Goal: Find specific page/section: Find specific page/section

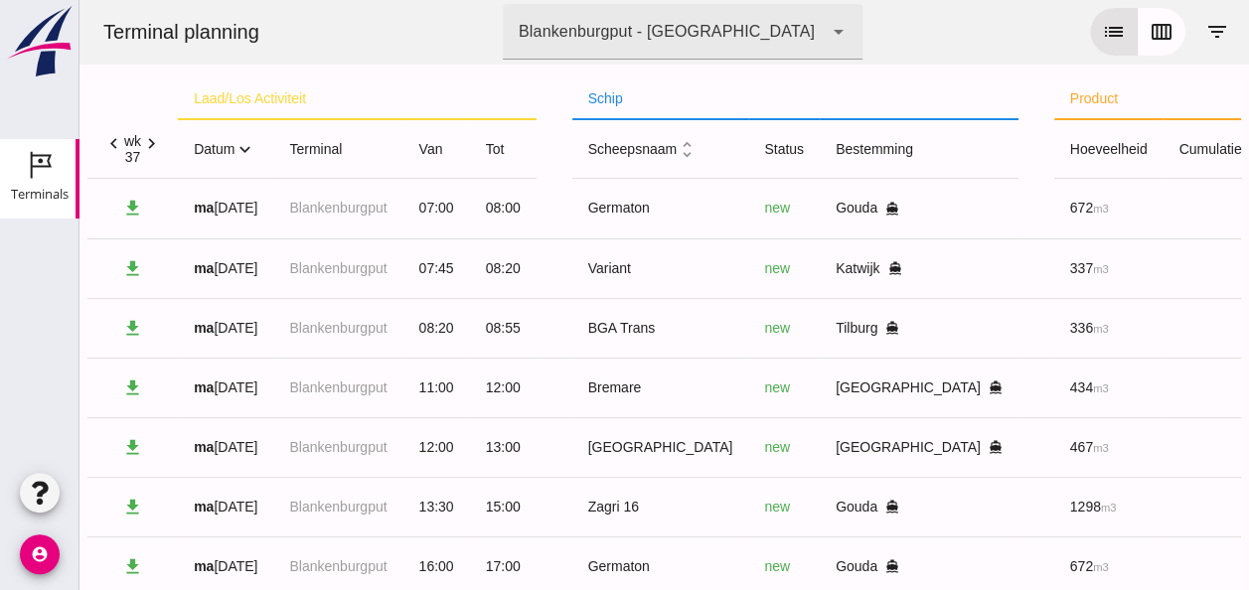
click at [250, 149] on icon "expand_more" at bounding box center [245, 149] width 21 height 21
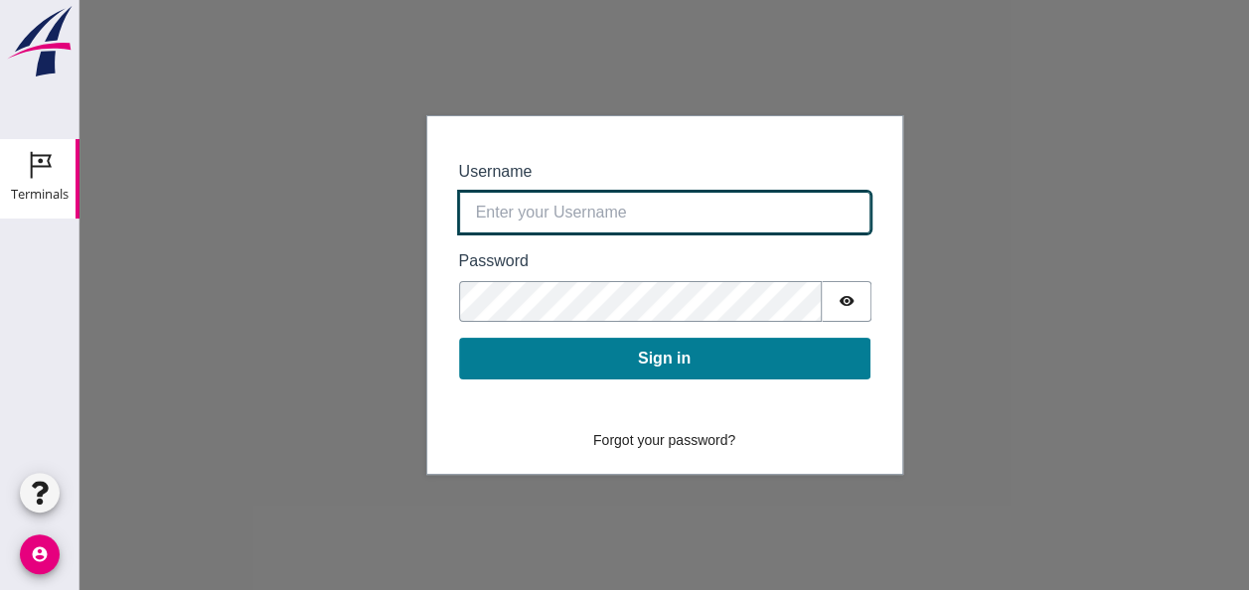
type input "0390.shp+bon@vanoord.com"
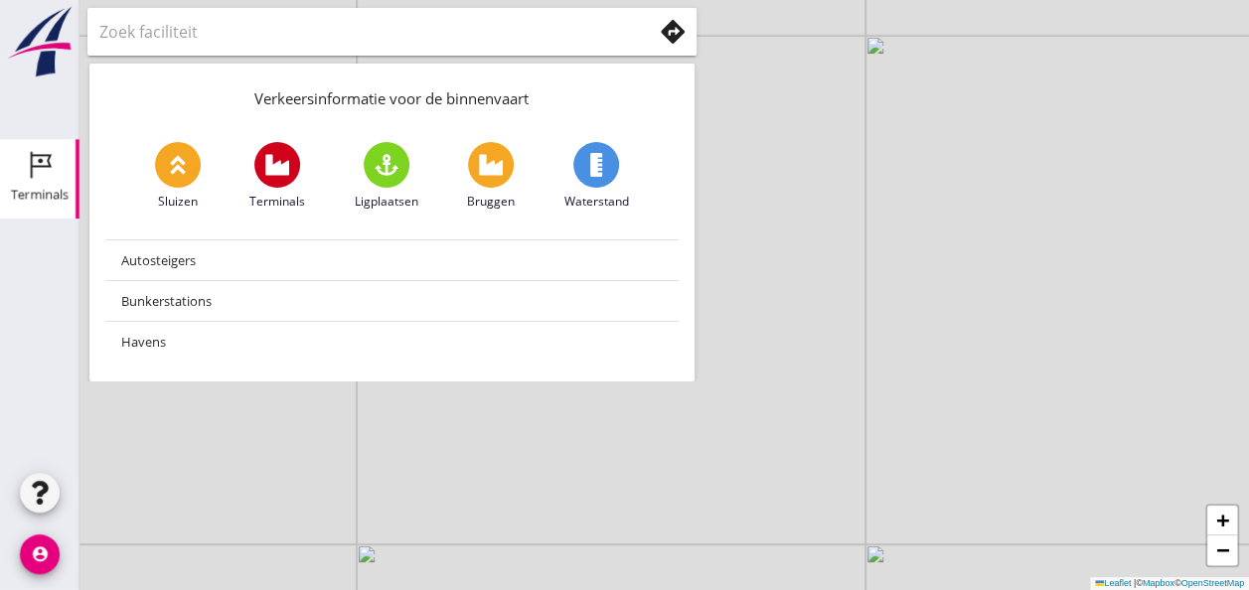
click at [36, 173] on icon "Terminals" at bounding box center [40, 165] width 32 height 32
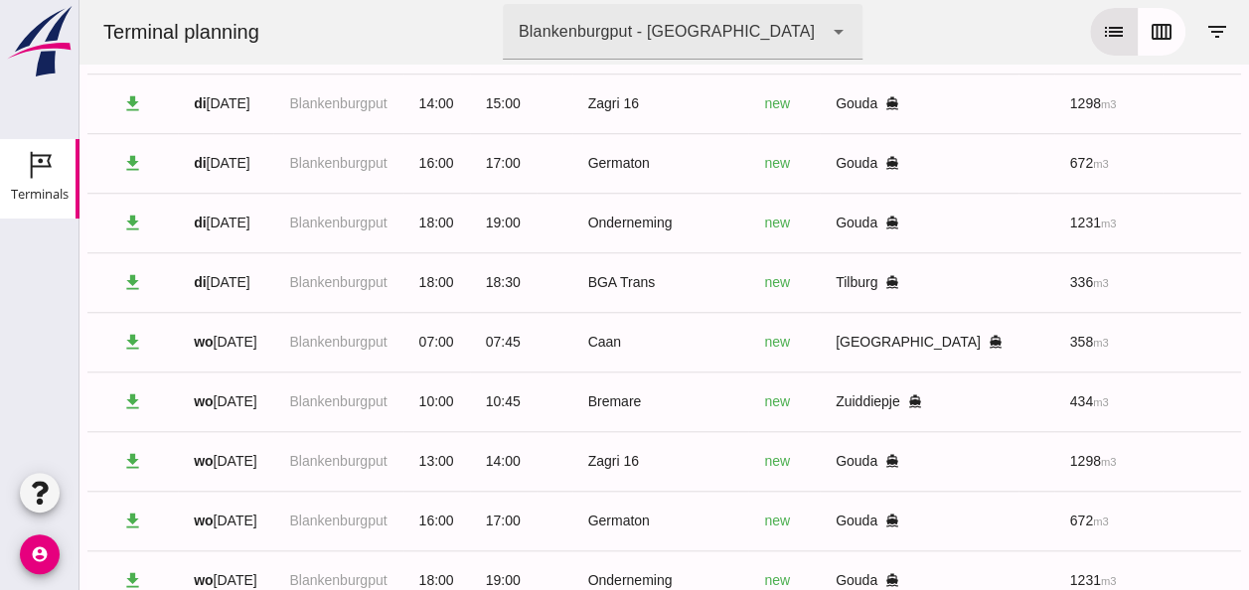
scroll to position [777, 0]
